Goal: Task Accomplishment & Management: Manage account settings

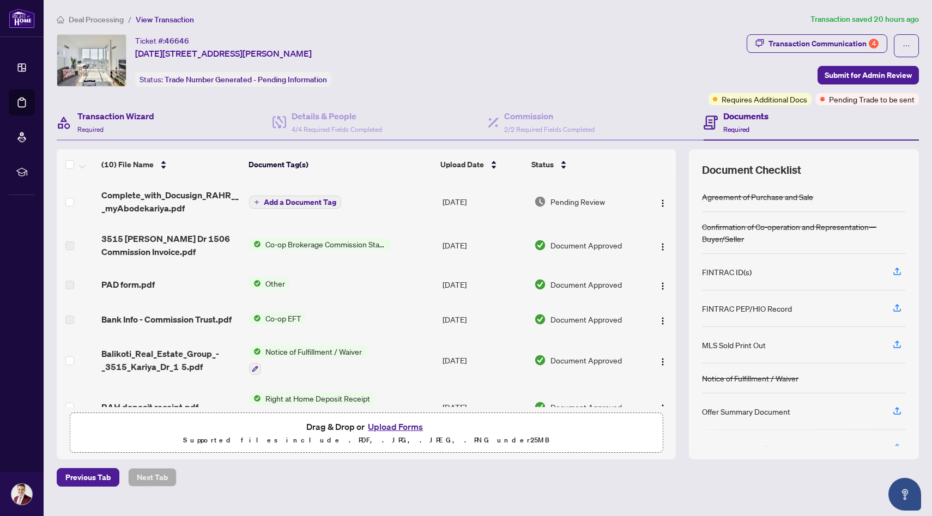
scroll to position [189, 0]
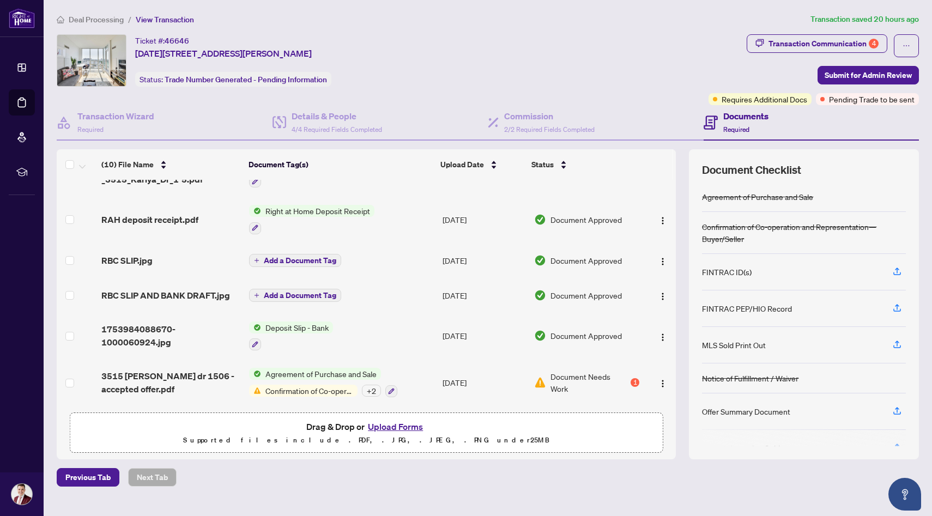
click at [92, 16] on span "Deal Processing" at bounding box center [96, 20] width 55 height 10
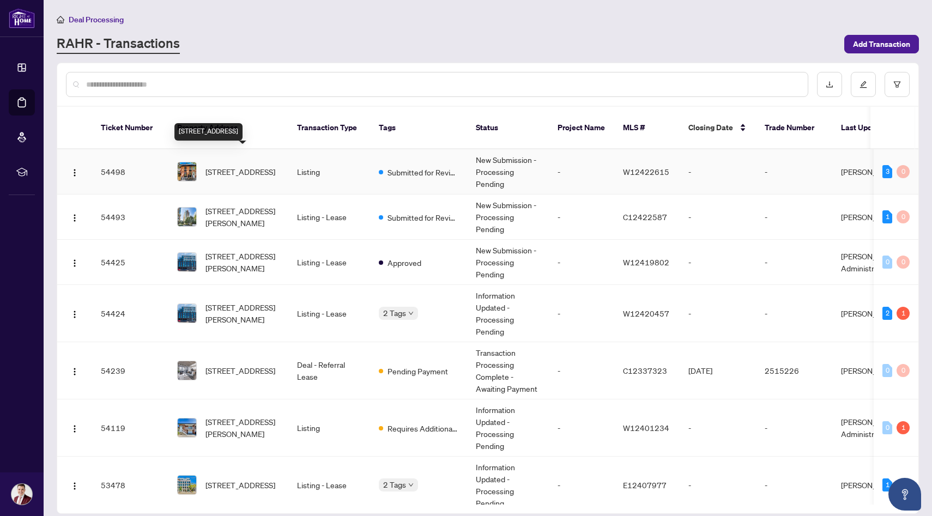
click at [244, 166] on span "[STREET_ADDRESS]" at bounding box center [240, 172] width 70 height 12
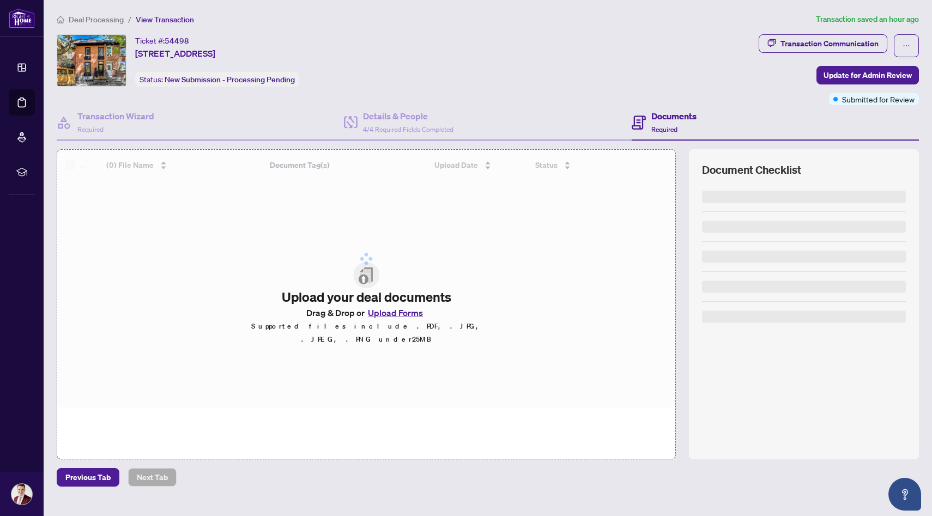
click at [88, 15] on span "Deal Processing" at bounding box center [96, 20] width 55 height 10
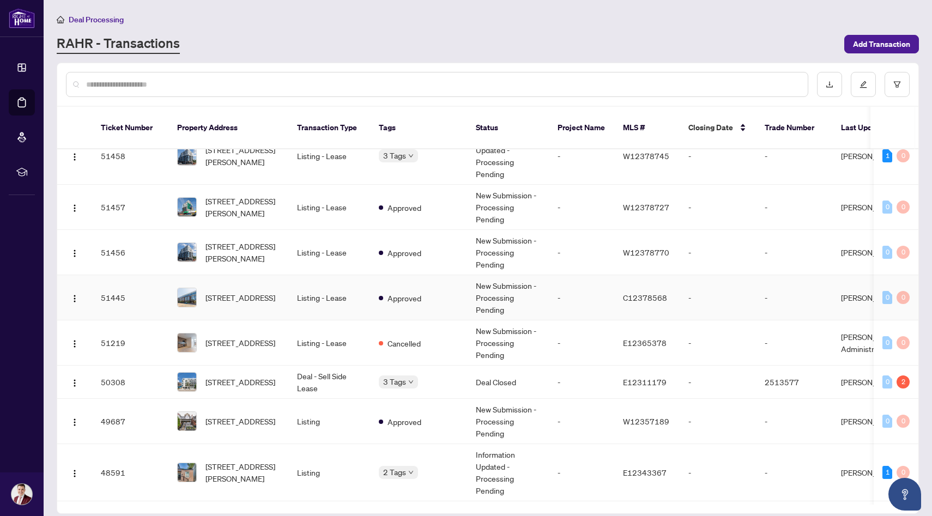
scroll to position [614, 0]
click at [223, 87] on input "text" at bounding box center [442, 84] width 713 height 12
type input "*******"
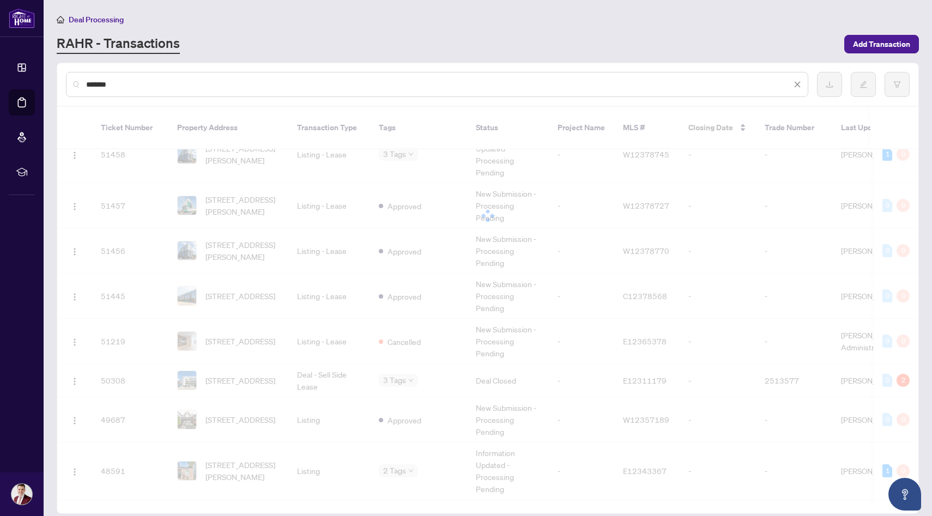
scroll to position [0, 0]
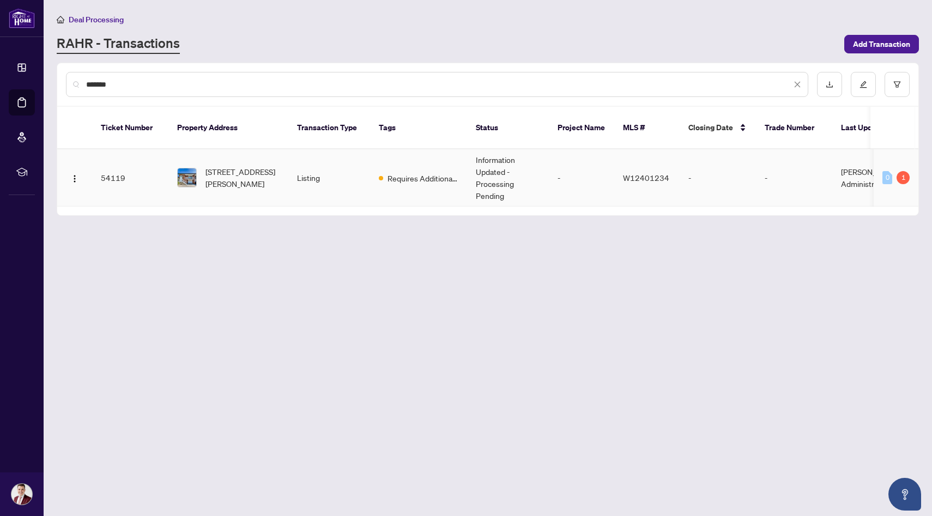
click at [275, 166] on span "[STREET_ADDRESS][PERSON_NAME]" at bounding box center [242, 178] width 74 height 24
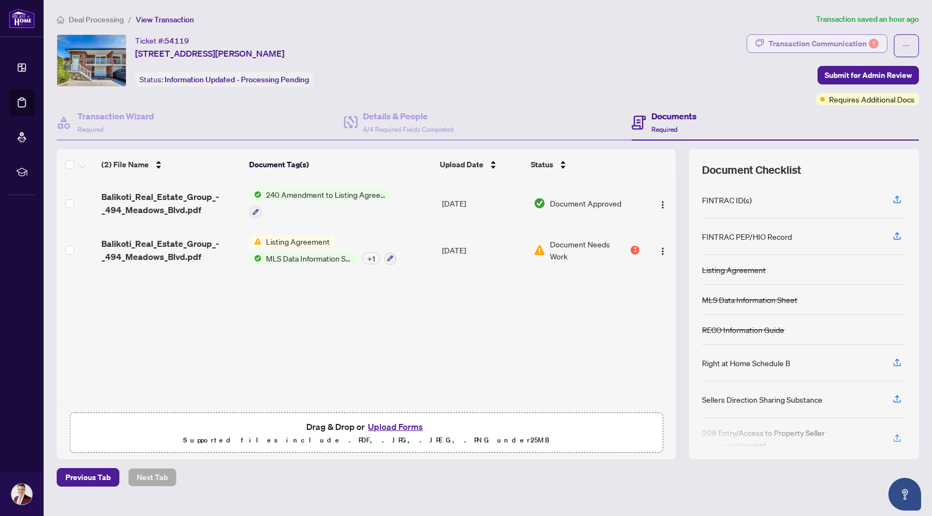
click at [821, 39] on div "Transaction Communication 1" at bounding box center [823, 43] width 110 height 17
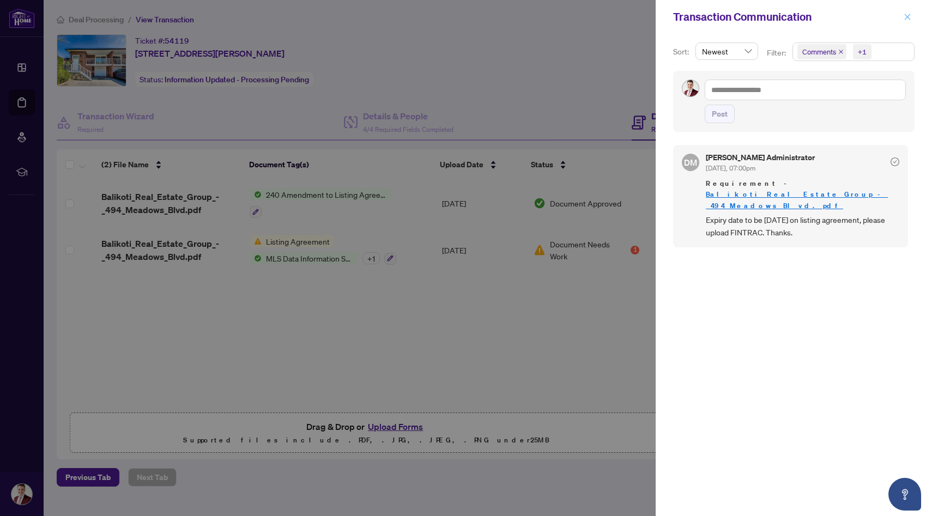
click at [910, 23] on span "button" at bounding box center [908, 16] width 8 height 17
